Goal: Check status: Check status

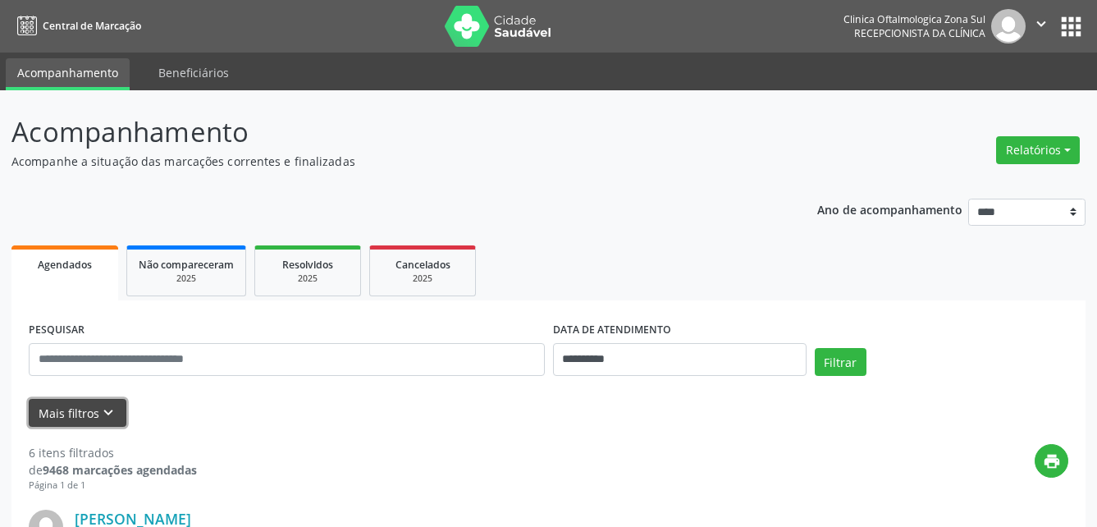
click at [112, 409] on icon "keyboard_arrow_down" at bounding box center [108, 413] width 18 height 18
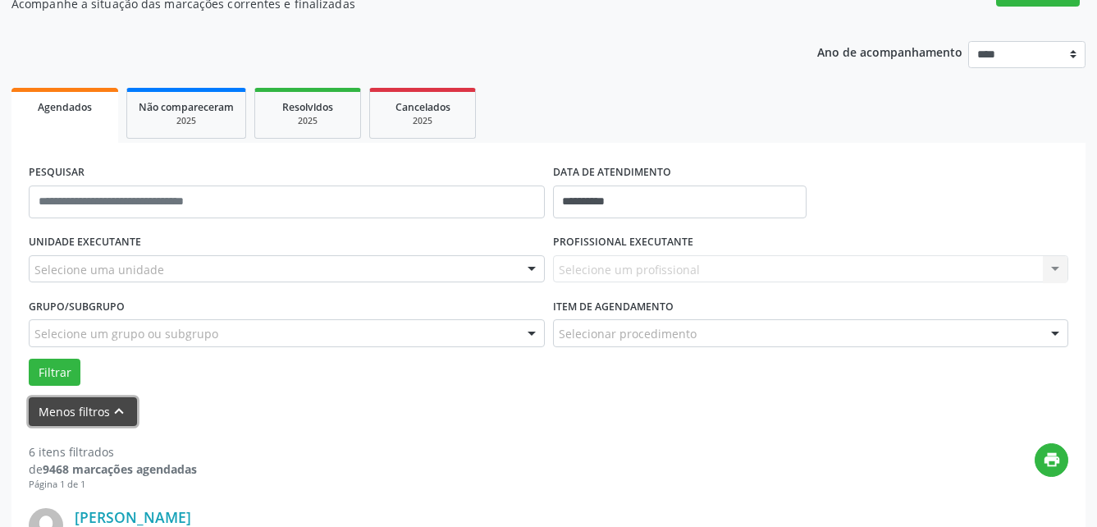
scroll to position [164, 0]
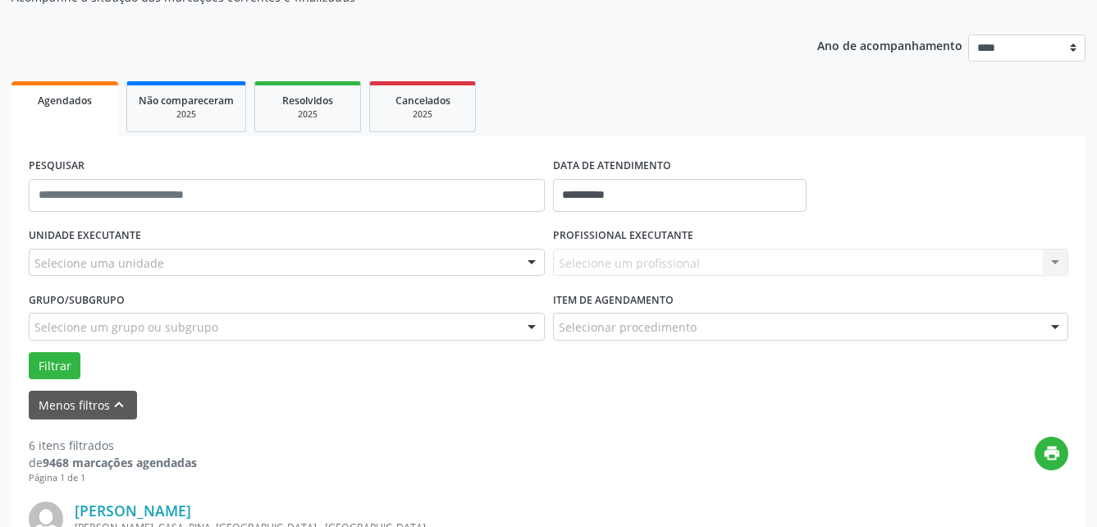
click at [530, 323] on div at bounding box center [531, 327] width 25 height 28
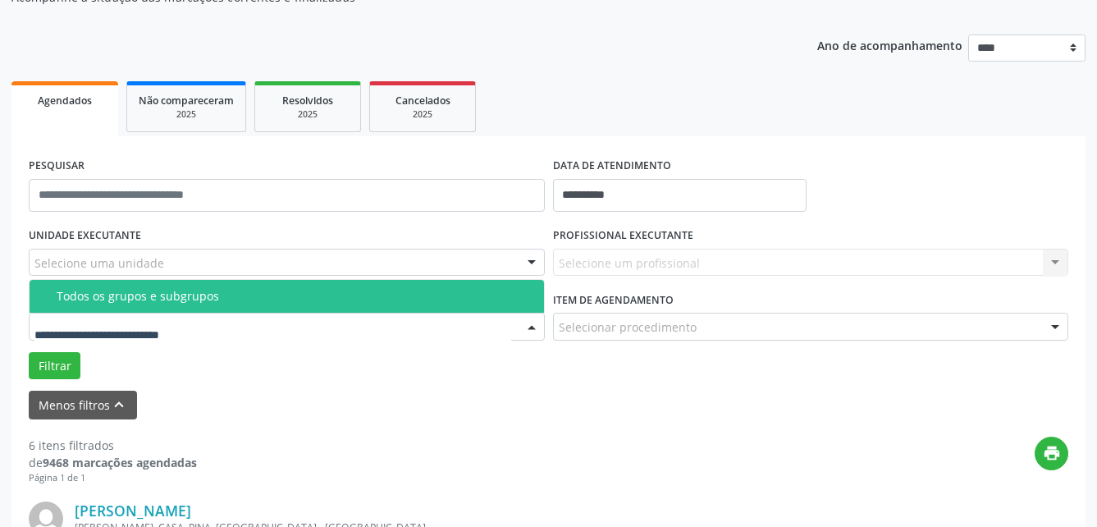
click at [515, 293] on div "Todos os grupos e subgrupos" at bounding box center [296, 296] width 478 height 13
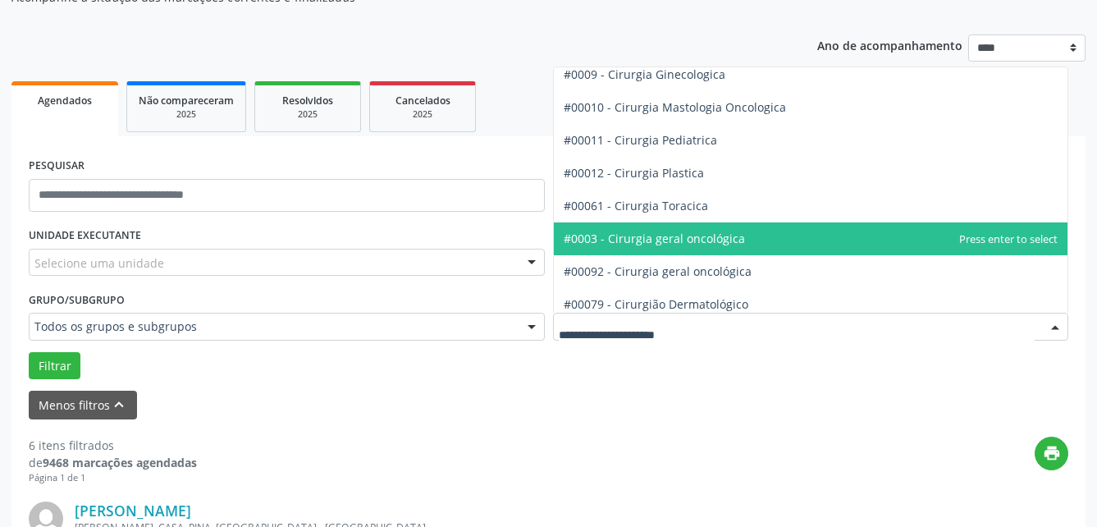
scroll to position [328, 0]
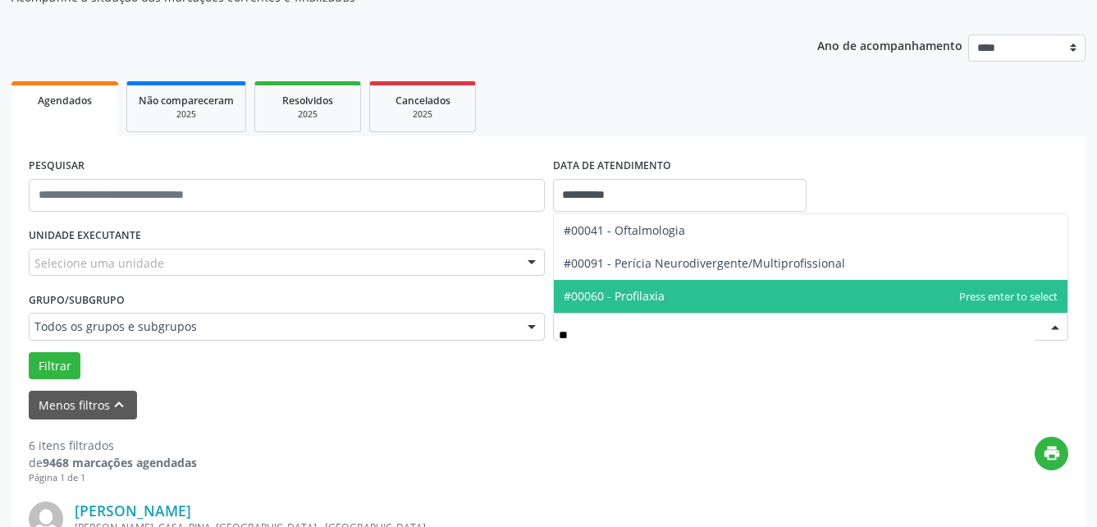
type input "***"
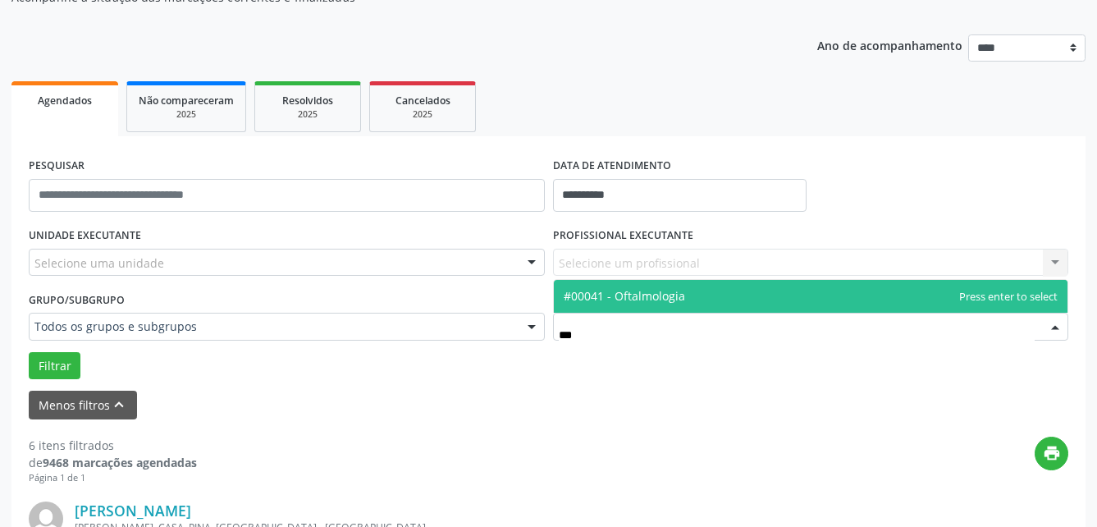
click at [667, 292] on span "#00041 - Oftalmologia" at bounding box center [624, 296] width 121 height 16
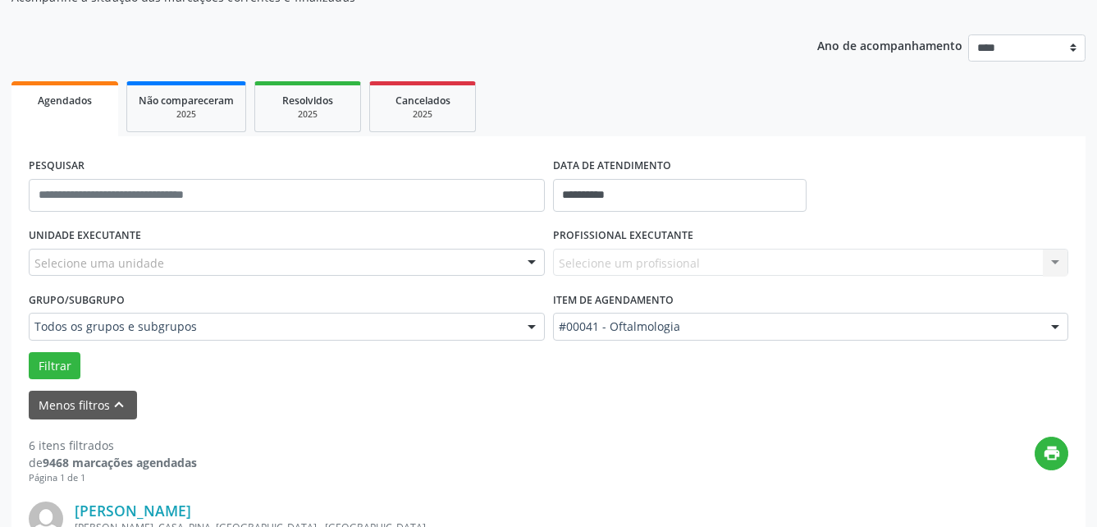
click at [499, 258] on div "Selecione uma unidade" at bounding box center [287, 263] width 516 height 28
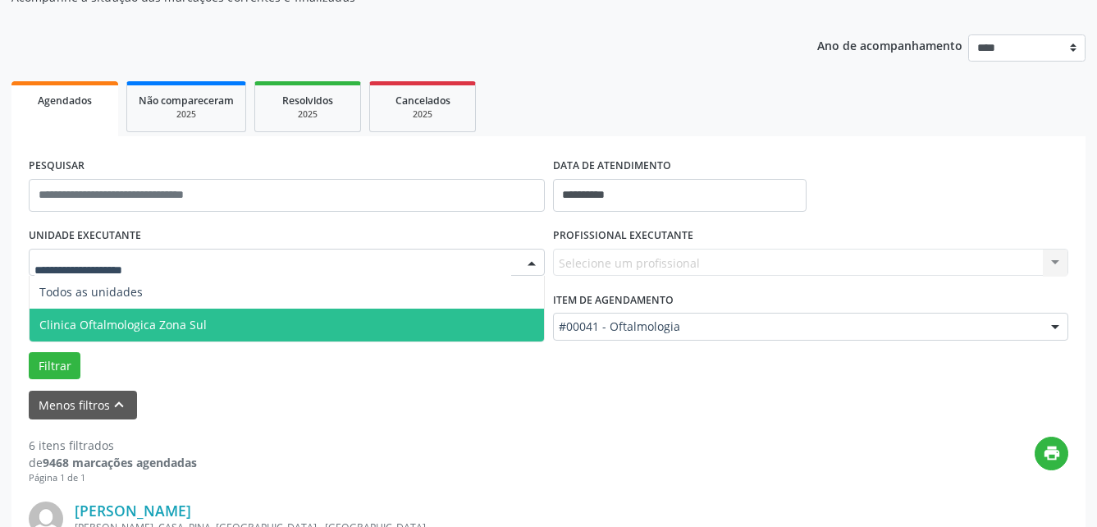
click at [370, 313] on span "Clinica Oftalmologica Zona Sul" at bounding box center [287, 325] width 515 height 33
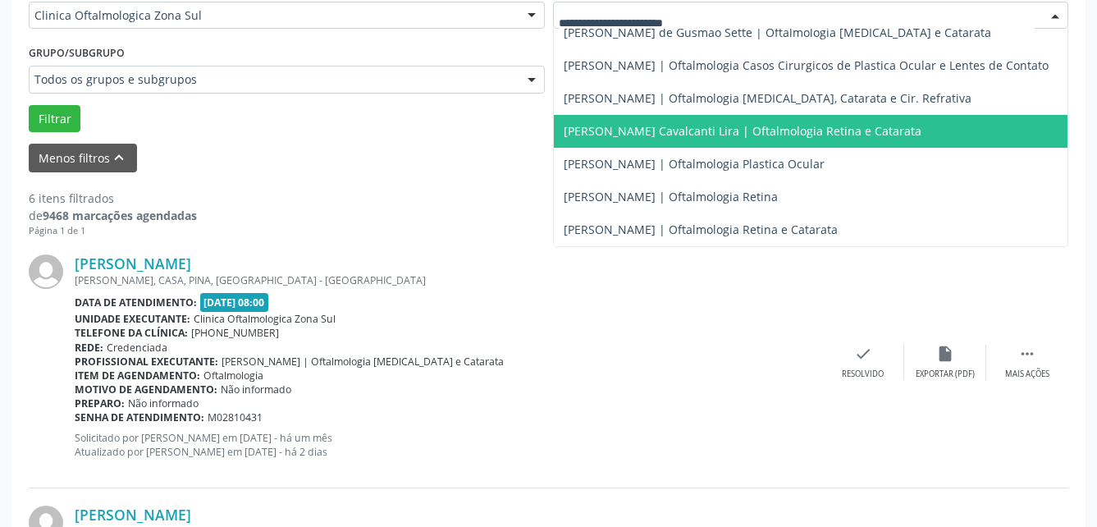
scroll to position [410, 0]
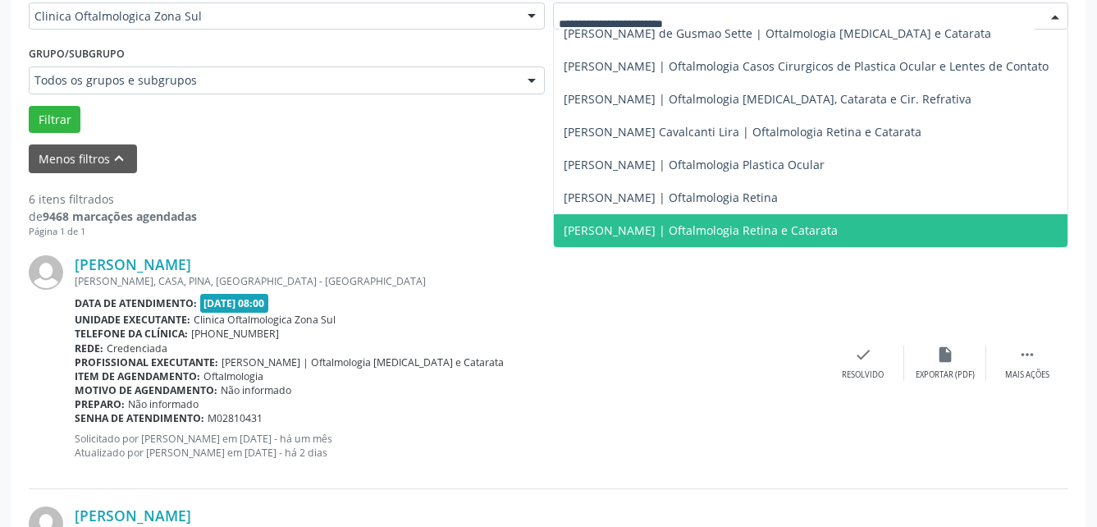
click at [689, 222] on span "[PERSON_NAME] | Oftalmologia Retina e Catarata" at bounding box center [701, 230] width 274 height 16
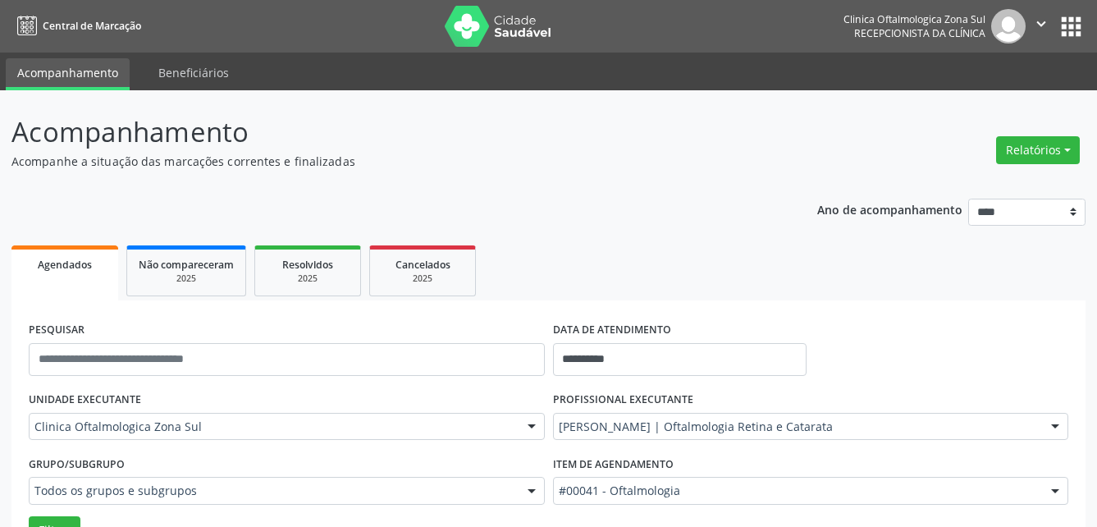
scroll to position [164, 0]
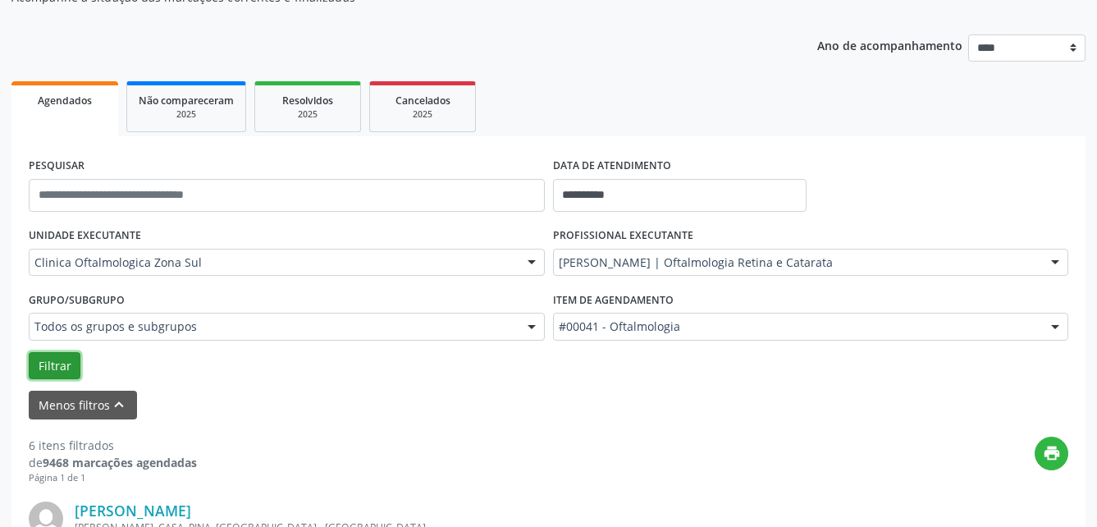
click at [39, 367] on button "Filtrar" at bounding box center [55, 366] width 52 height 28
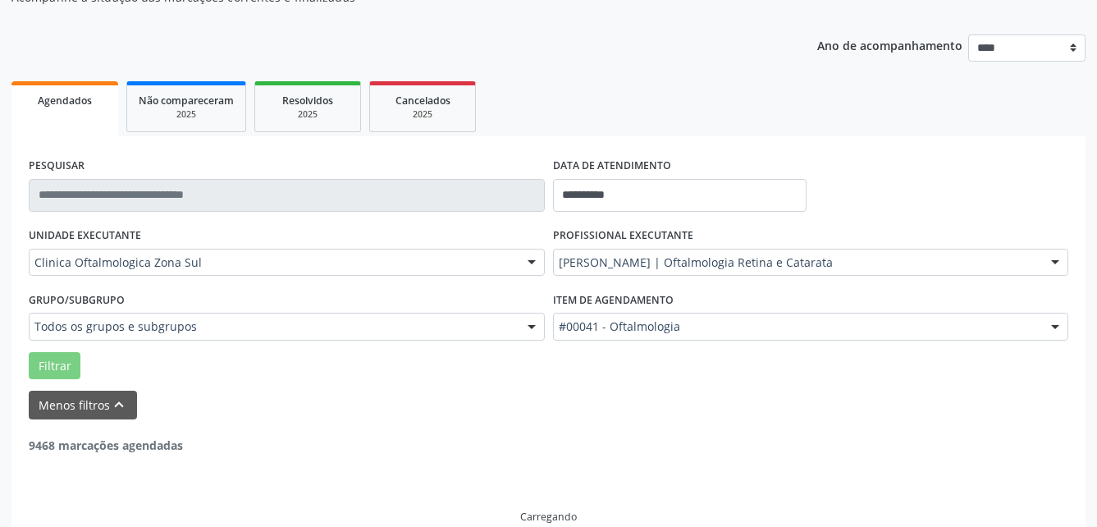
scroll to position [137, 0]
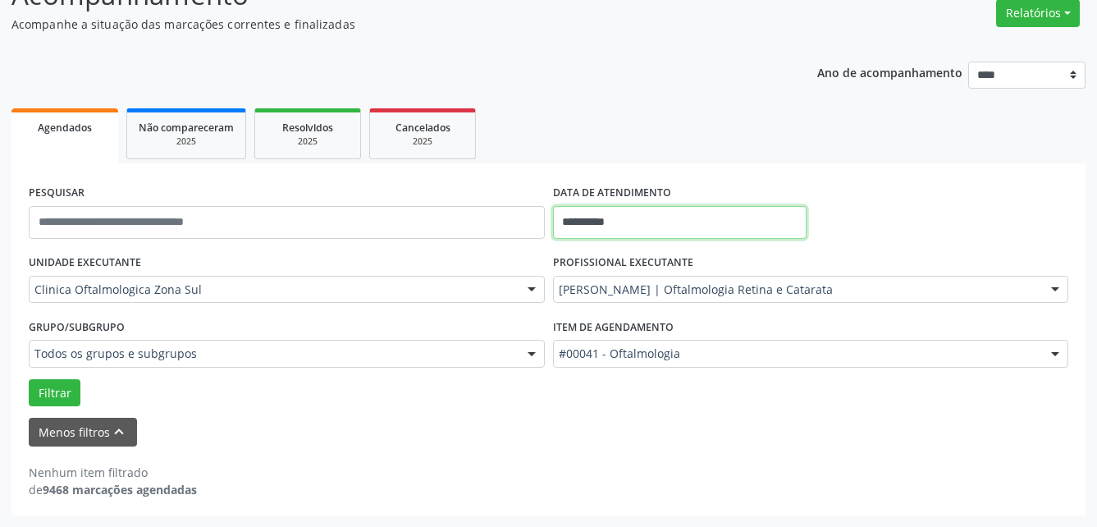
click at [659, 222] on input "**********" at bounding box center [680, 222] width 254 height 33
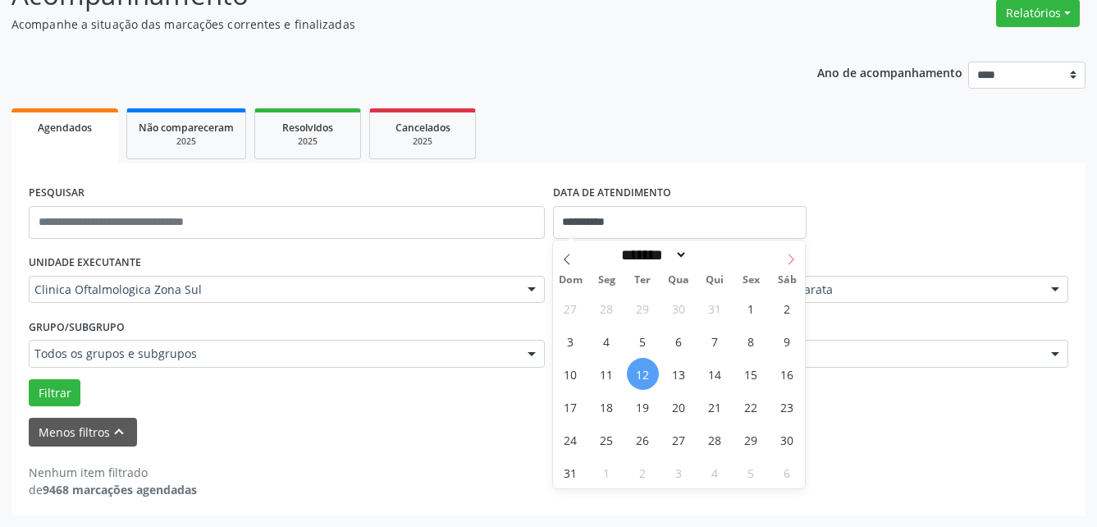
click at [793, 256] on icon at bounding box center [790, 259] width 11 height 11
select select "*"
click at [643, 372] on span "16" at bounding box center [643, 374] width 32 height 32
type input "**********"
click at [747, 373] on span "19" at bounding box center [751, 374] width 32 height 32
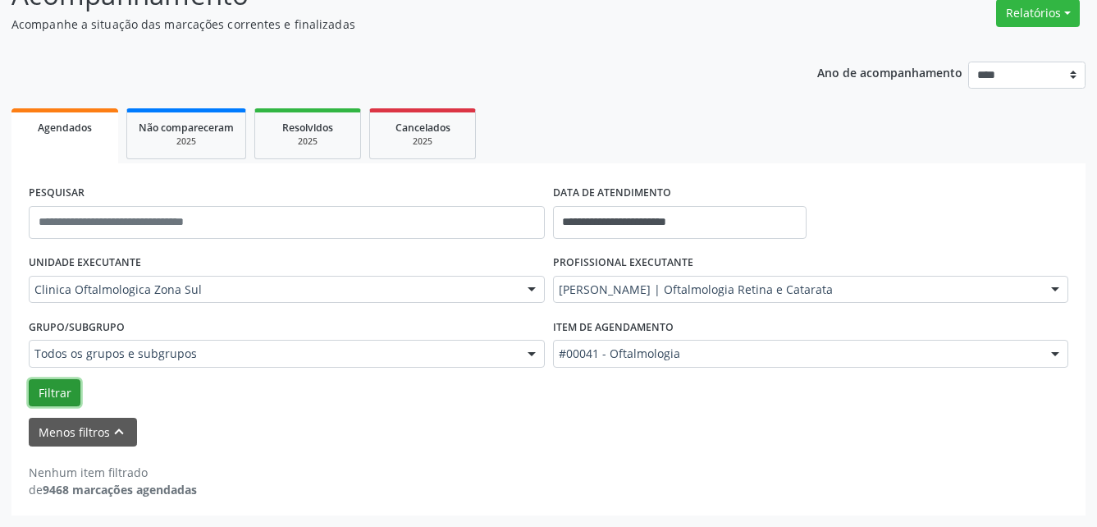
click at [60, 394] on button "Filtrar" at bounding box center [55, 393] width 52 height 28
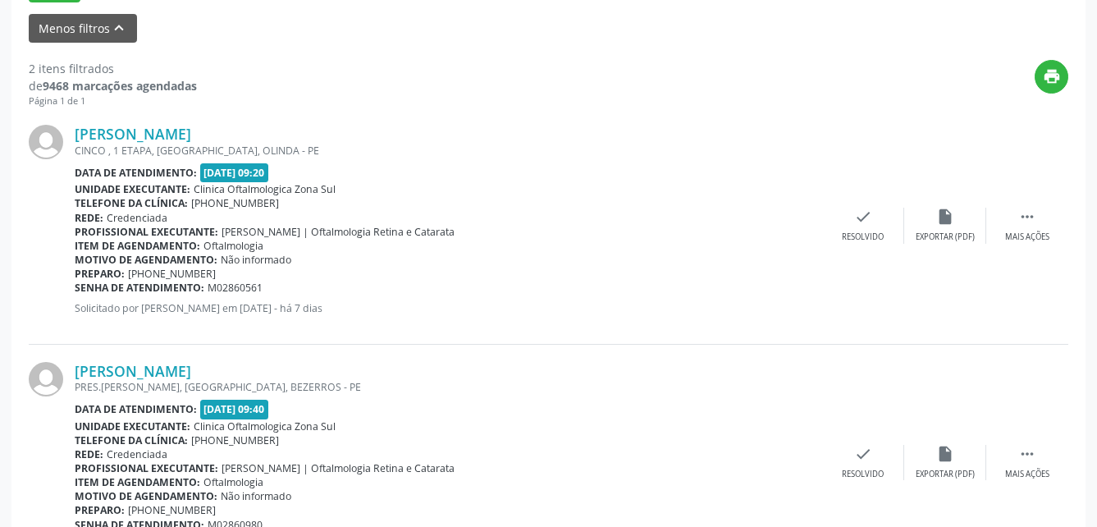
scroll to position [0, 0]
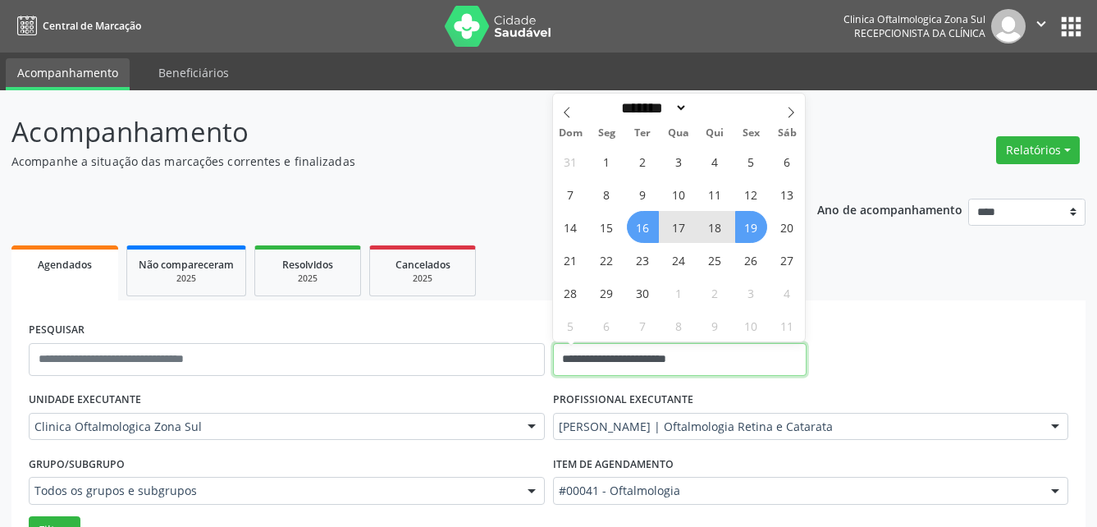
click at [660, 359] on input "**********" at bounding box center [680, 359] width 254 height 33
click at [648, 263] on span "23" at bounding box center [643, 260] width 32 height 32
type input "**********"
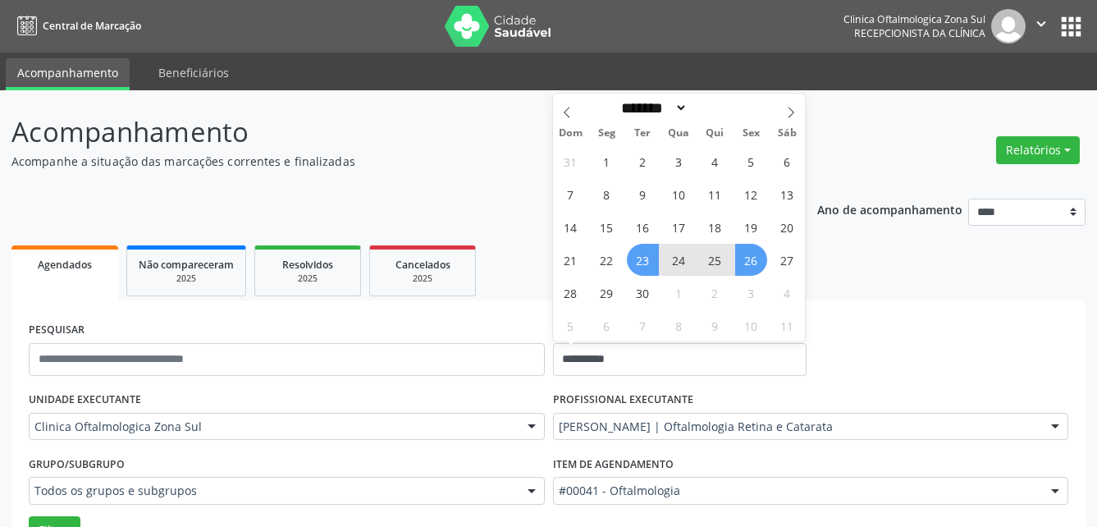
click at [757, 261] on span "26" at bounding box center [751, 260] width 32 height 32
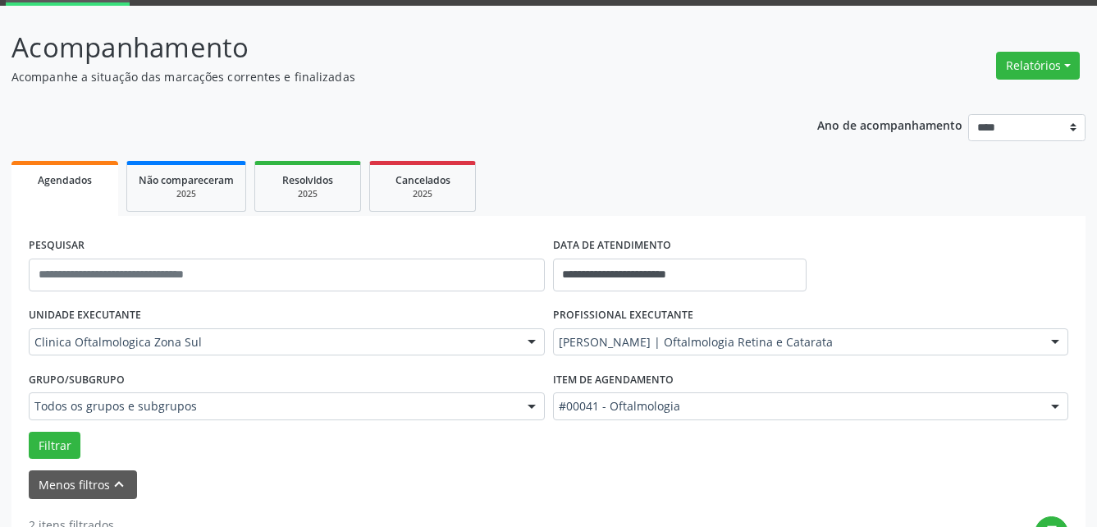
scroll to position [164, 0]
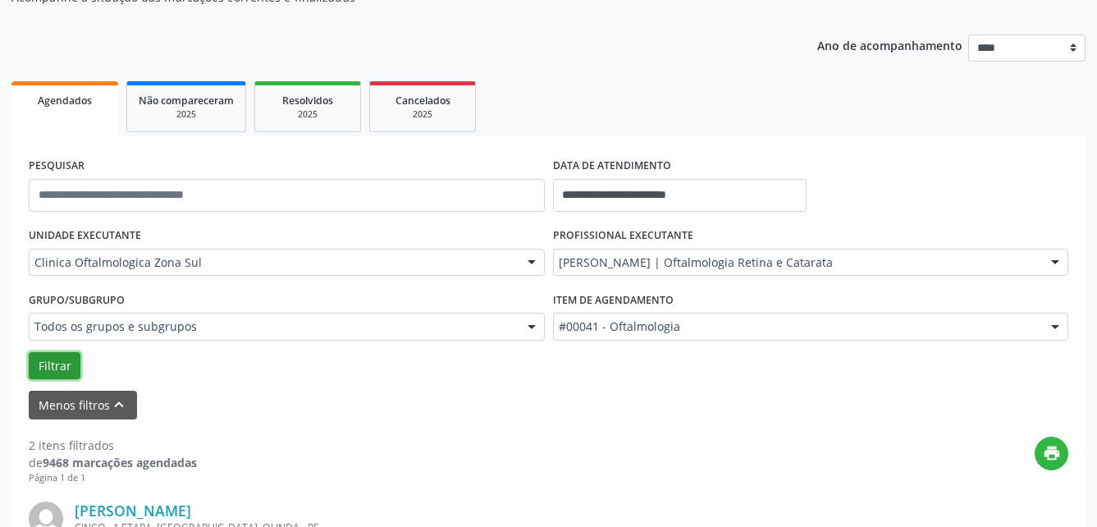
click at [61, 353] on button "Filtrar" at bounding box center [55, 366] width 52 height 28
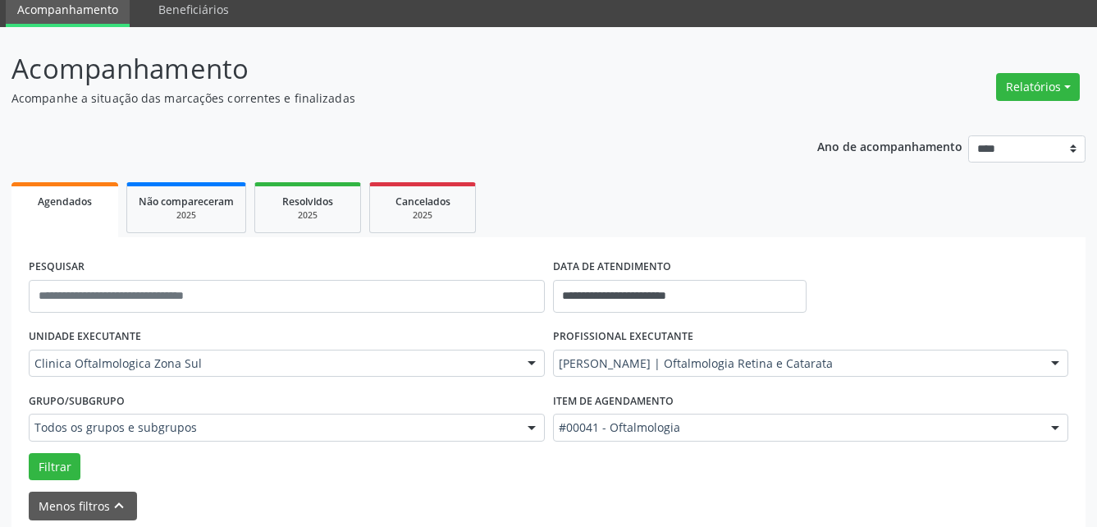
scroll to position [0, 0]
